Goal: Use online tool/utility: Utilize a website feature to perform a specific function

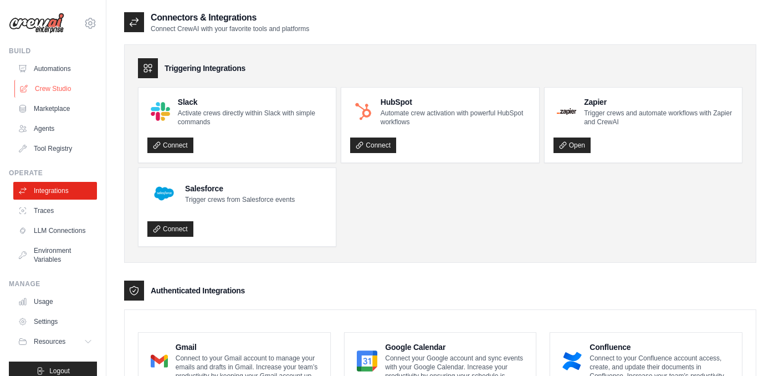
click at [68, 88] on link "Crew Studio" at bounding box center [56, 89] width 84 height 18
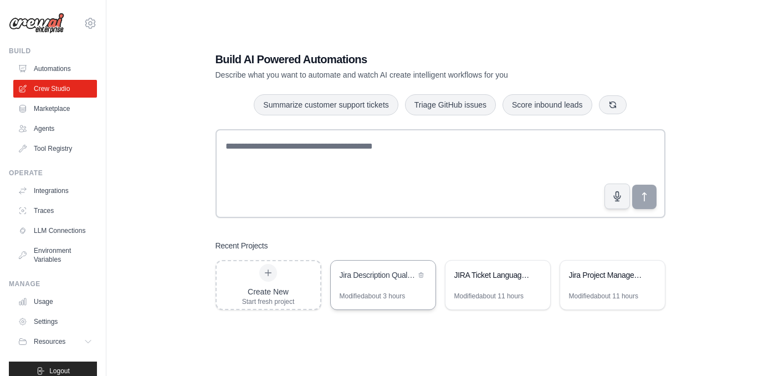
scroll to position [22, 0]
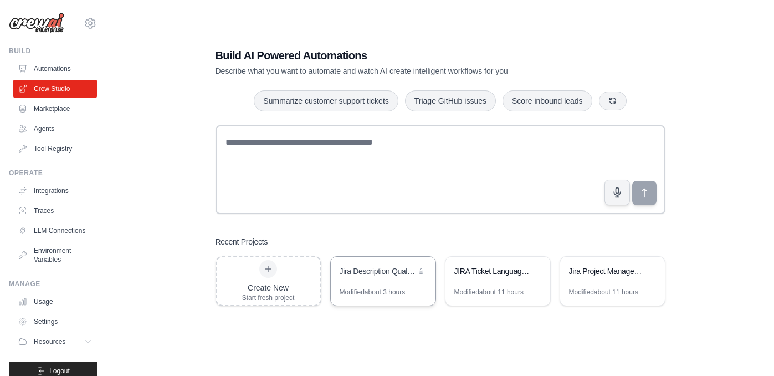
click at [398, 282] on div "Jira Description Quality Analyzer" at bounding box center [383, 271] width 105 height 31
click at [61, 194] on link "Integrations" at bounding box center [56, 191] width 84 height 18
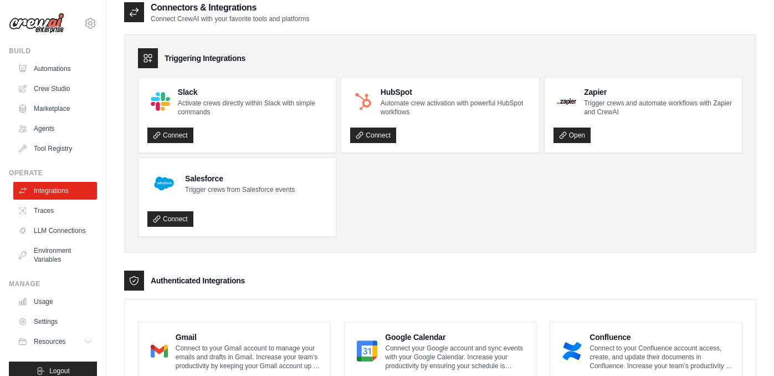
scroll to position [1, 0]
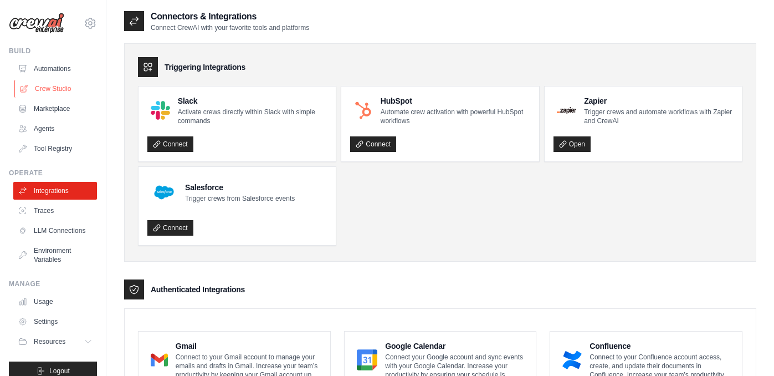
click at [71, 86] on link "Crew Studio" at bounding box center [56, 89] width 84 height 18
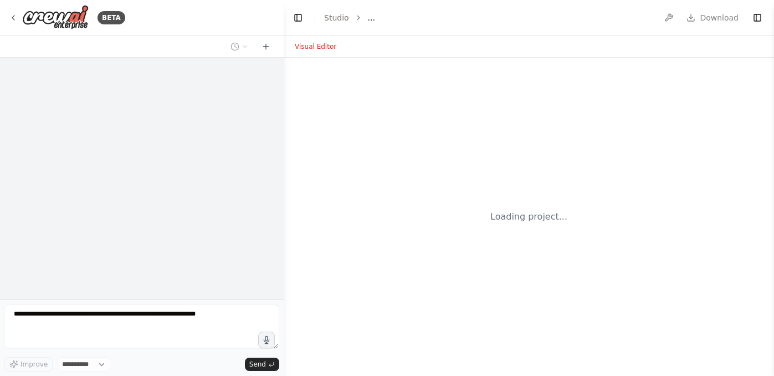
select select "****"
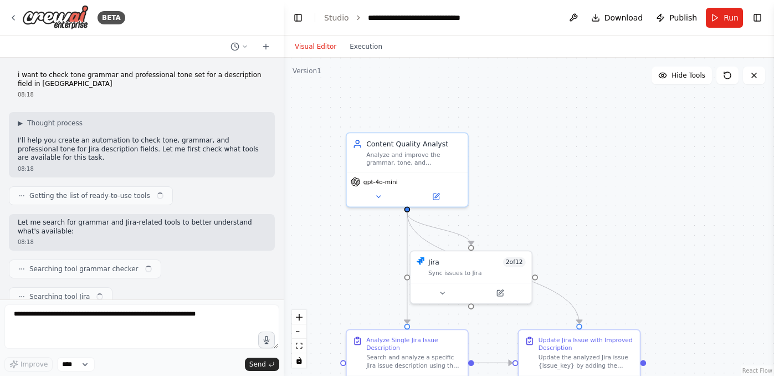
scroll to position [3247, 0]
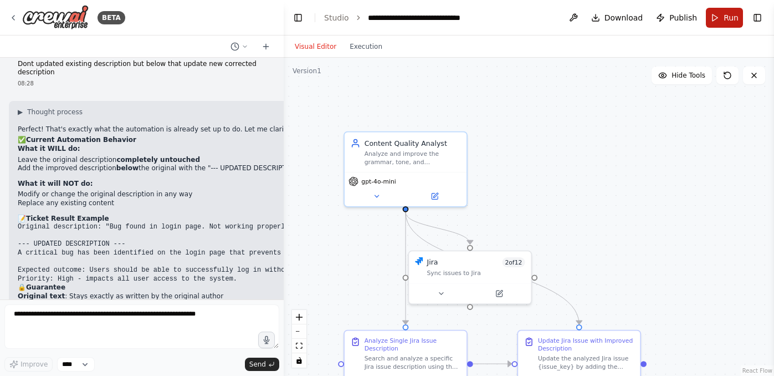
click at [727, 20] on span "Run" at bounding box center [730, 17] width 15 height 11
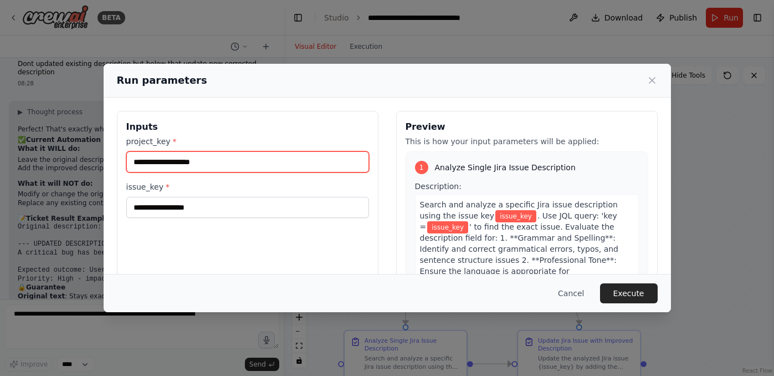
click at [226, 159] on input "project_key *" at bounding box center [247, 161] width 243 height 21
type input "***"
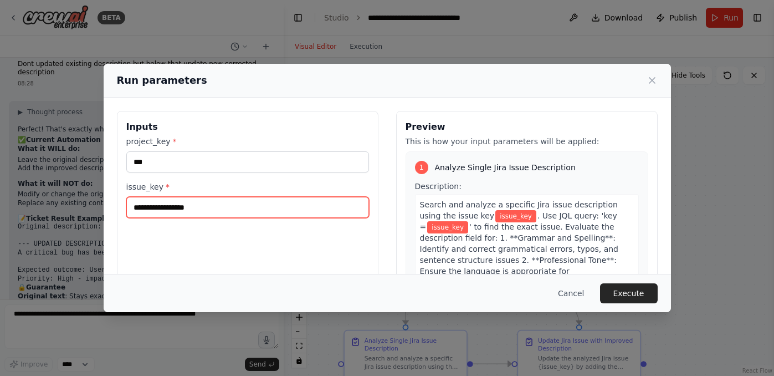
click at [192, 210] on input "issue_key *" at bounding box center [247, 207] width 243 height 21
type input "*******"
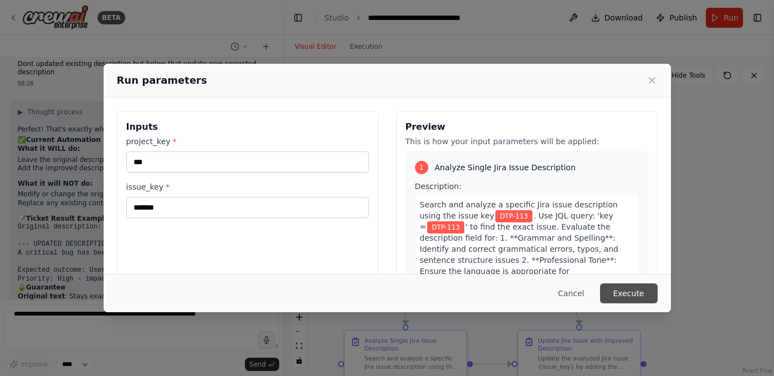
click at [647, 294] on button "Execute" at bounding box center [629, 293] width 58 height 20
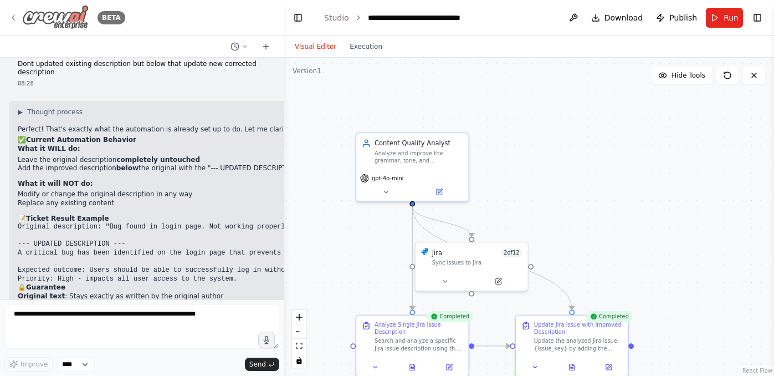
click at [12, 19] on icon at bounding box center [13, 17] width 9 height 9
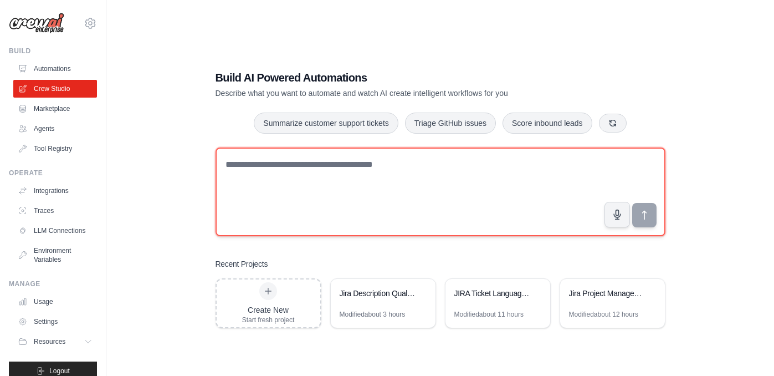
click at [421, 157] on textarea at bounding box center [440, 191] width 450 height 89
